Goal: Check status

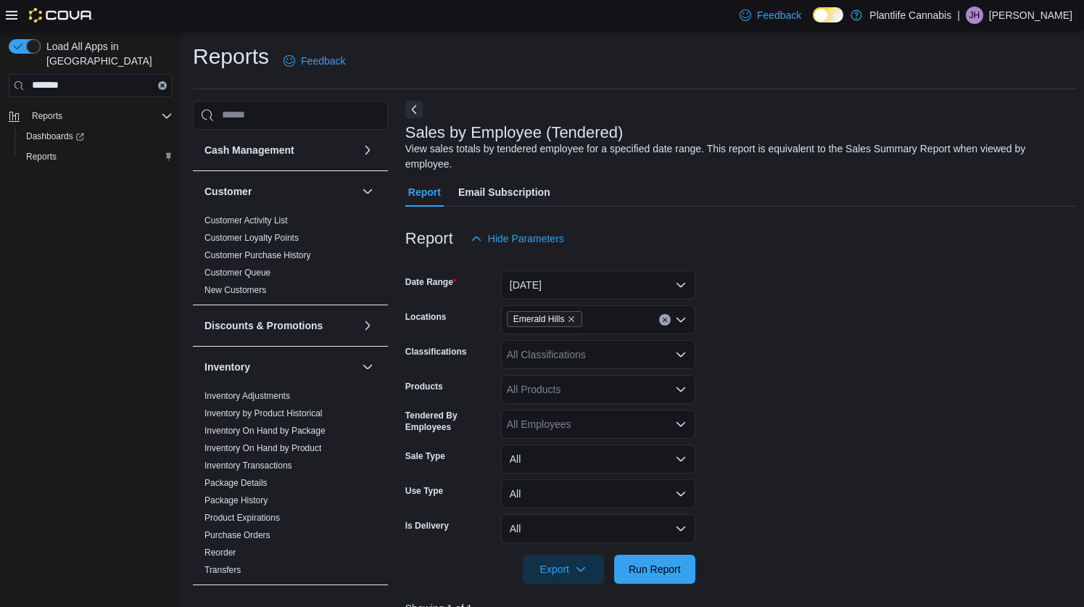
scroll to position [553, 0]
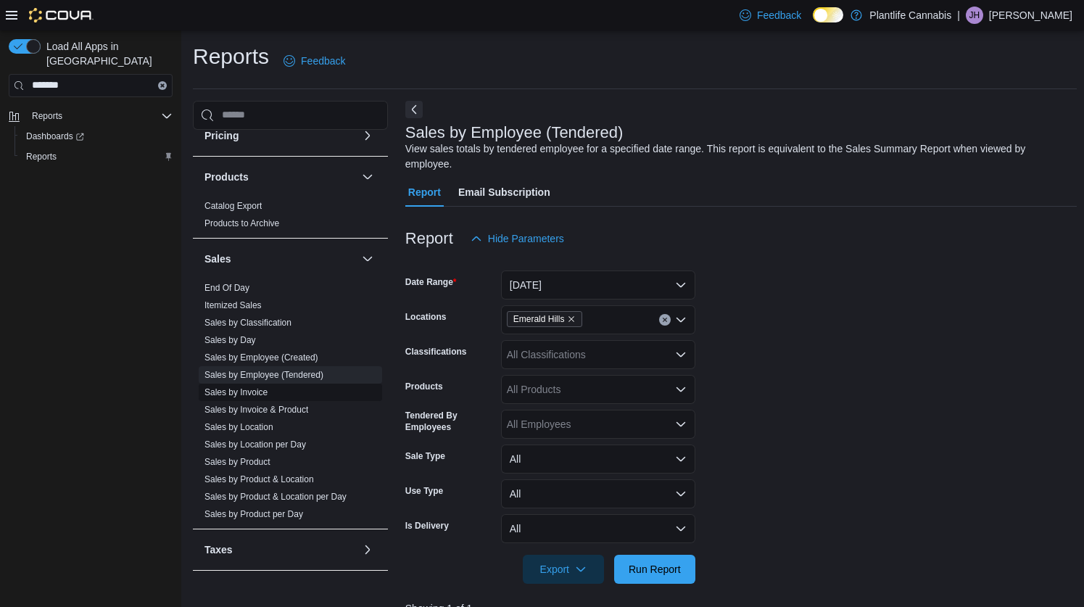
click at [260, 392] on link "Sales by Invoice" at bounding box center [236, 392] width 63 height 10
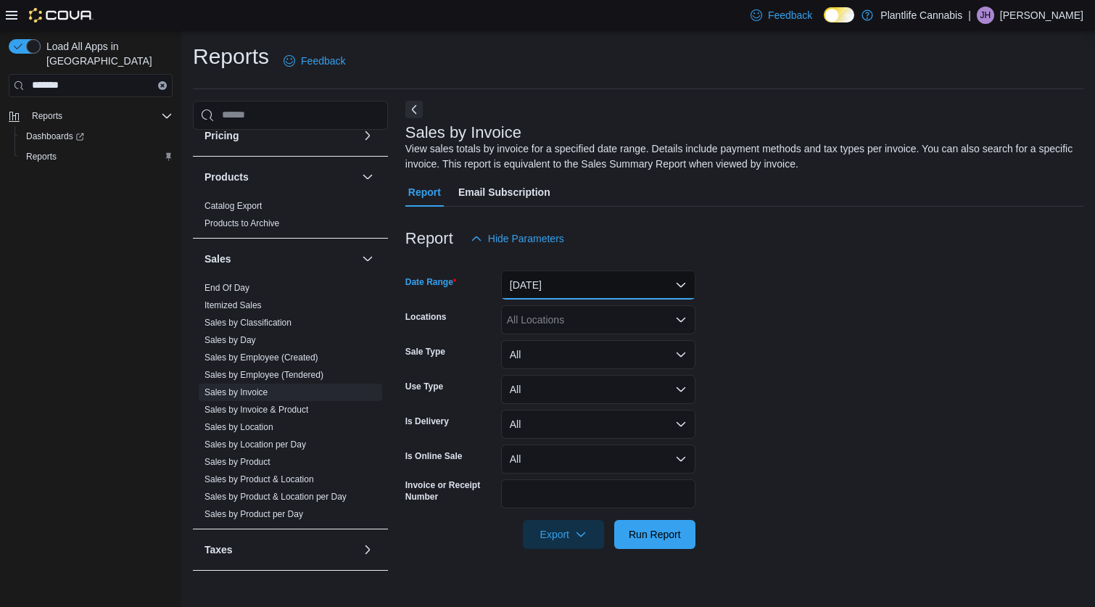
click at [626, 291] on button "[DATE]" at bounding box center [598, 285] width 194 height 29
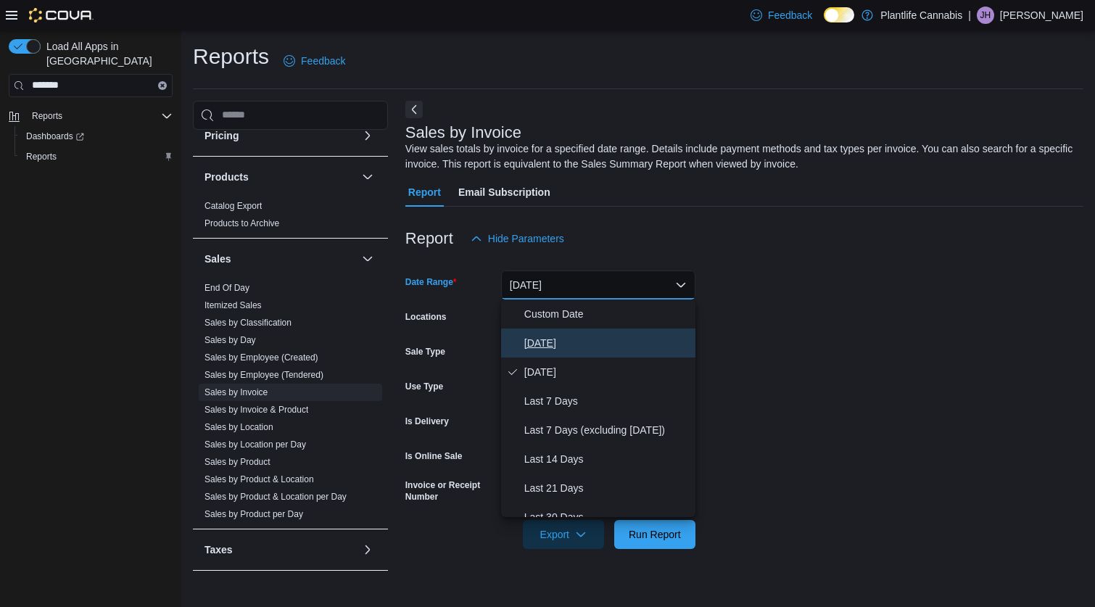
click at [553, 340] on span "[DATE]" at bounding box center [606, 342] width 165 height 17
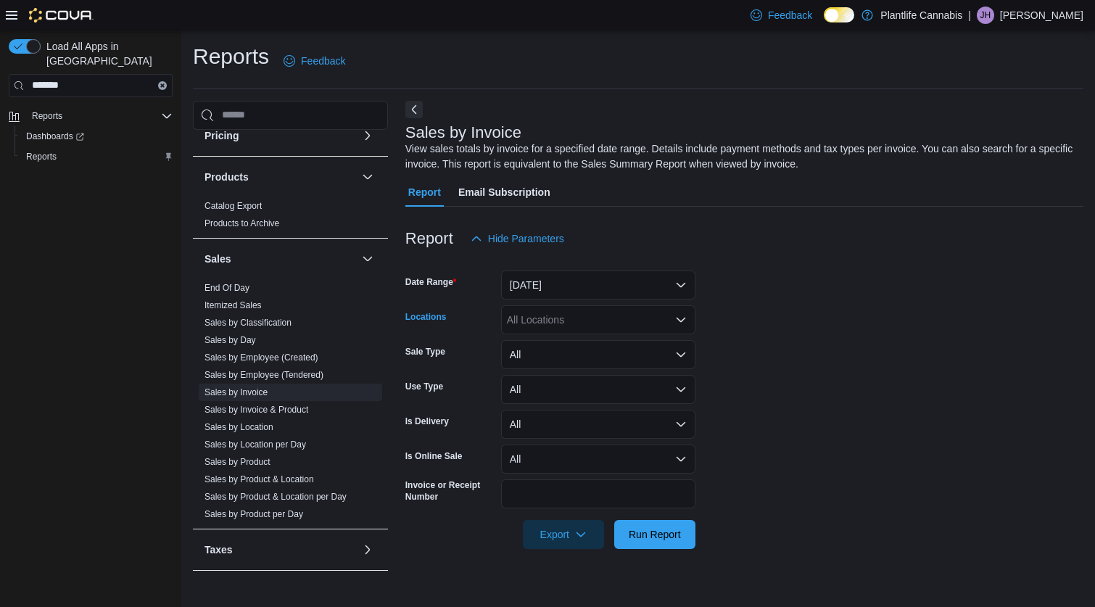
click at [559, 310] on div "All Locations" at bounding box center [598, 319] width 194 height 29
type input "***"
click at [569, 343] on span "Emerald Hills" at bounding box center [569, 344] width 59 height 15
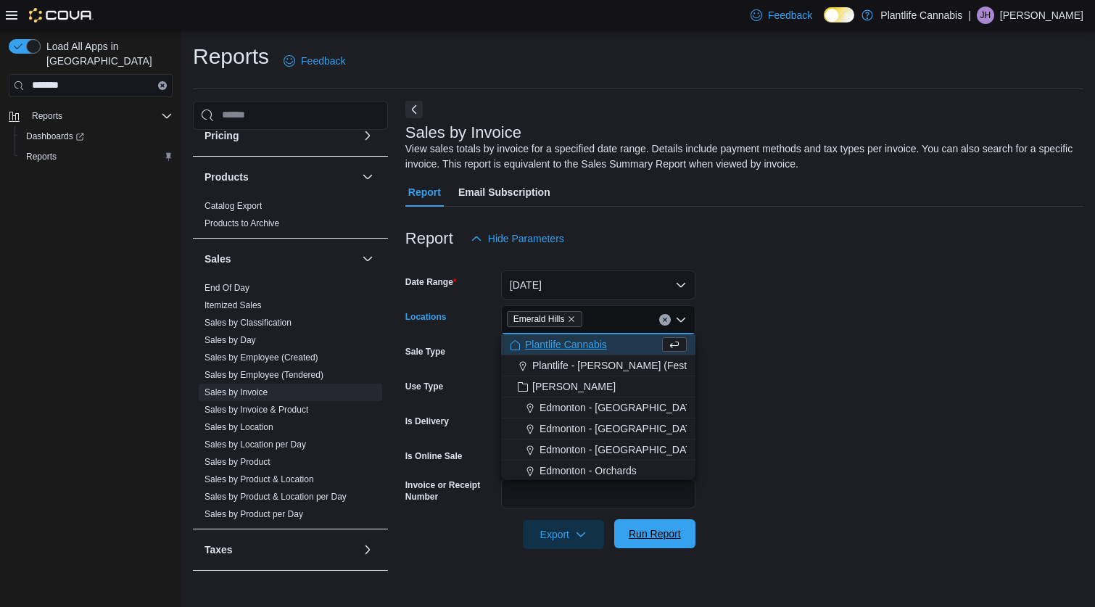
click at [652, 535] on span "Run Report" at bounding box center [655, 534] width 52 height 15
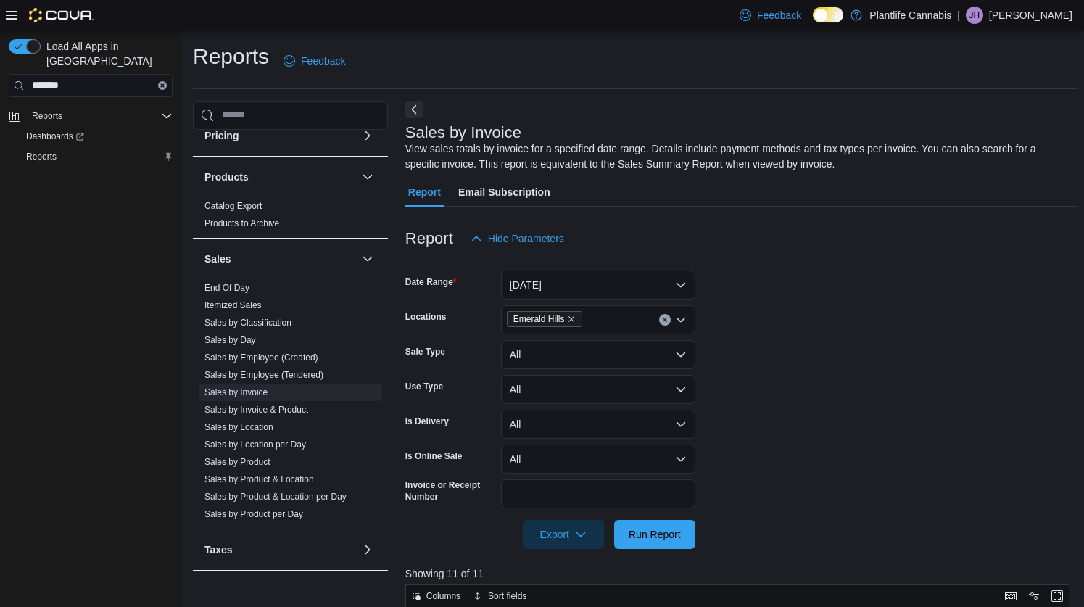
scroll to position [474, 0]
